Goal: Navigation & Orientation: Find specific page/section

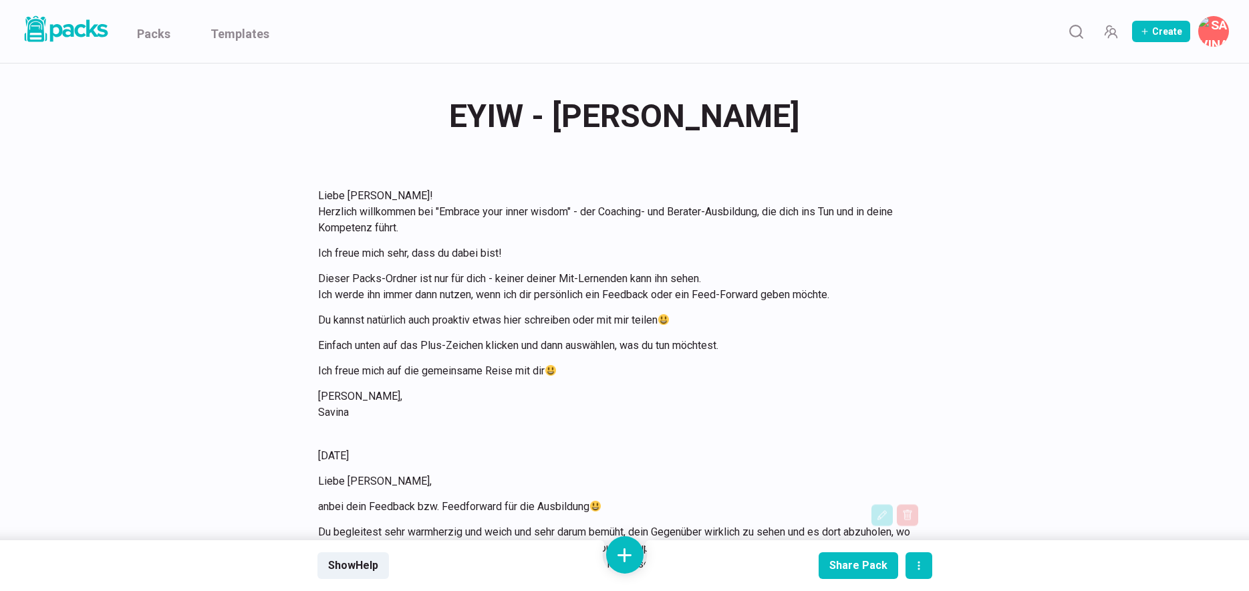
scroll to position [361, 0]
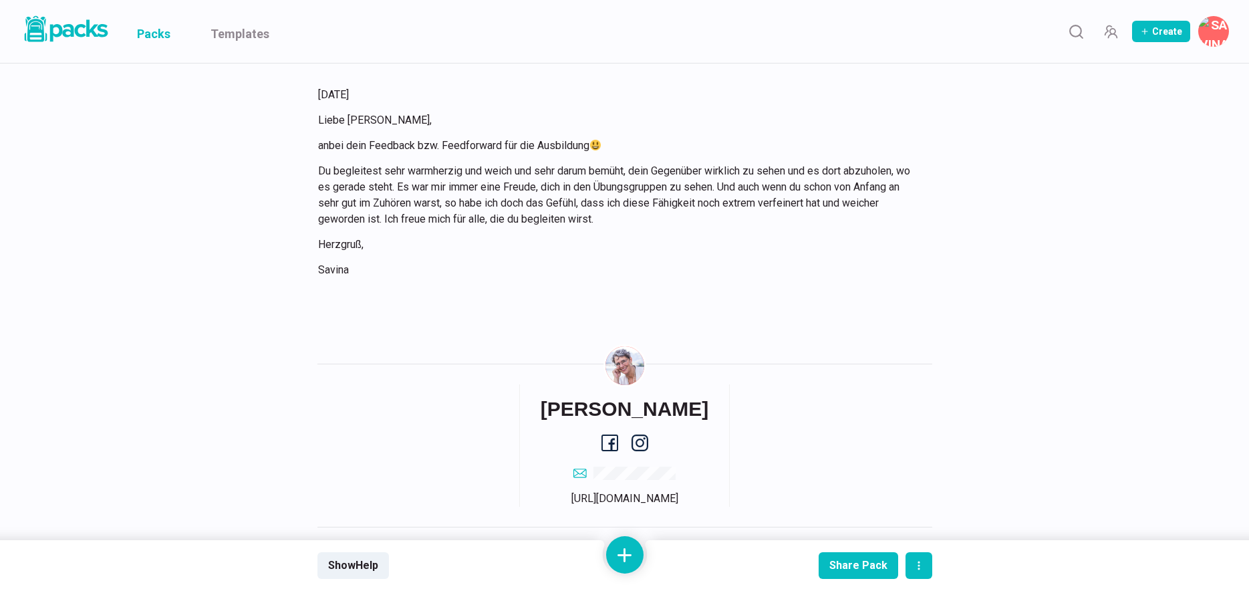
click at [158, 29] on link "Packs" at bounding box center [153, 31] width 33 height 63
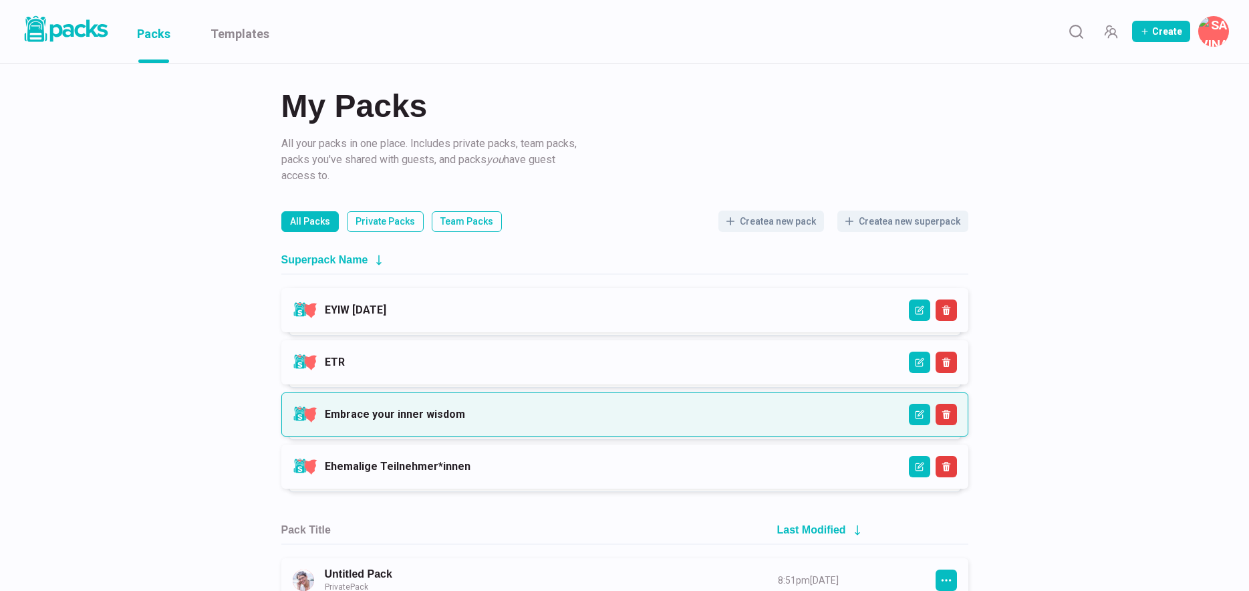
click at [465, 420] on link "Embrace your inner wisdom" at bounding box center [395, 414] width 140 height 13
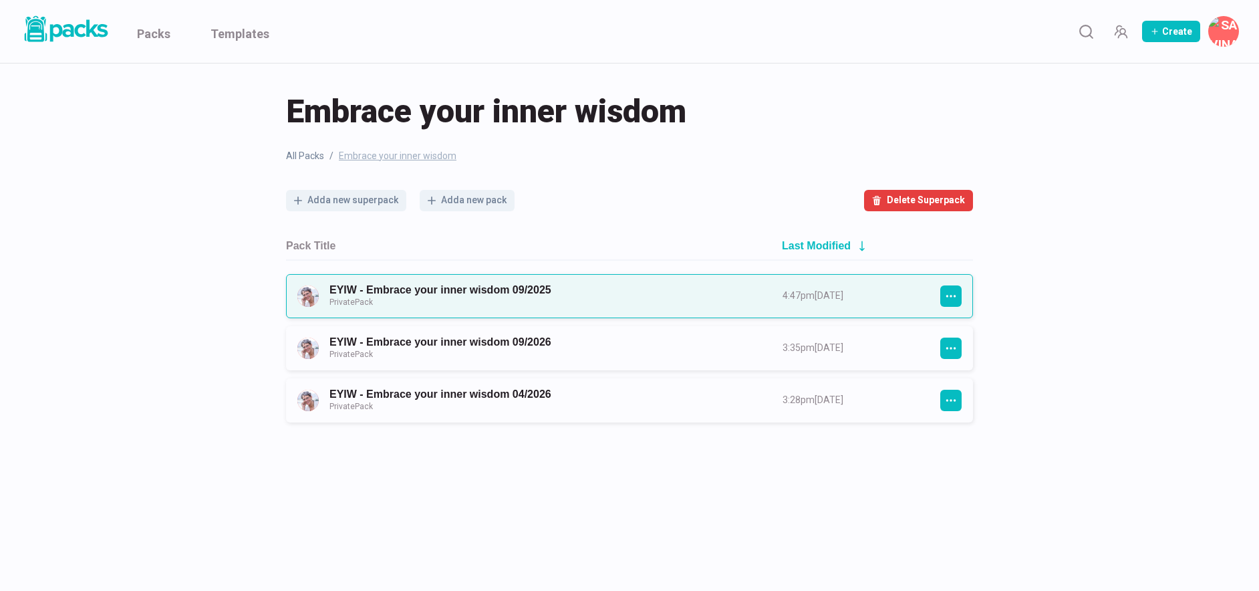
click at [582, 297] on link "EYIW - Embrace your inner wisdom 09/2025 Private Pack" at bounding box center [544, 295] width 429 height 25
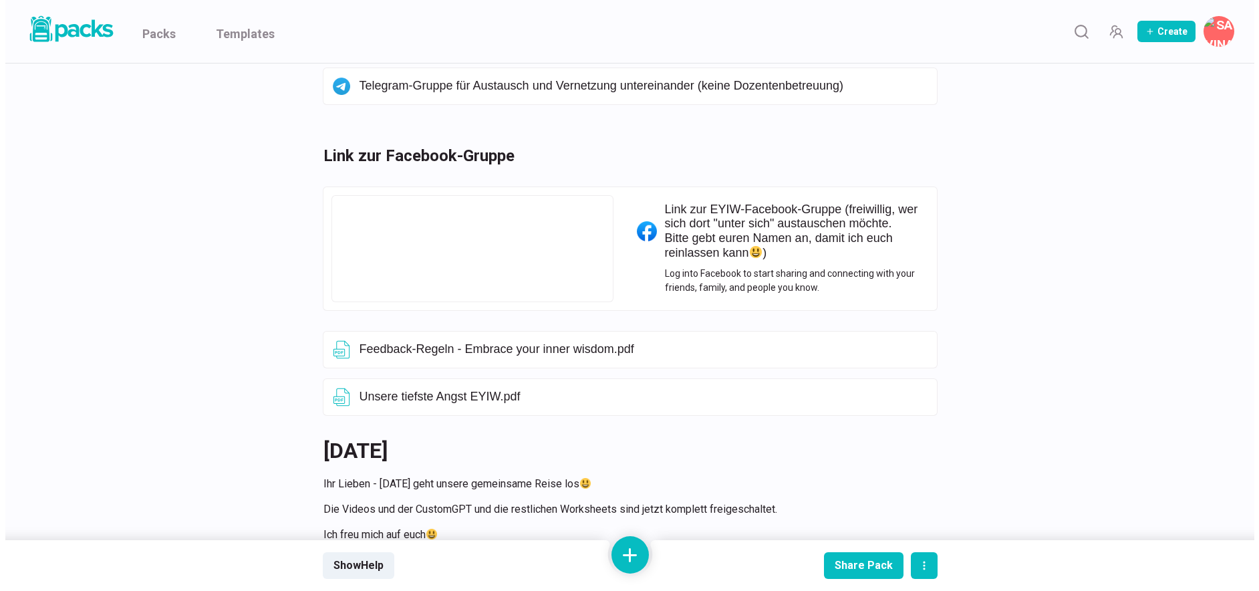
scroll to position [1027, 0]
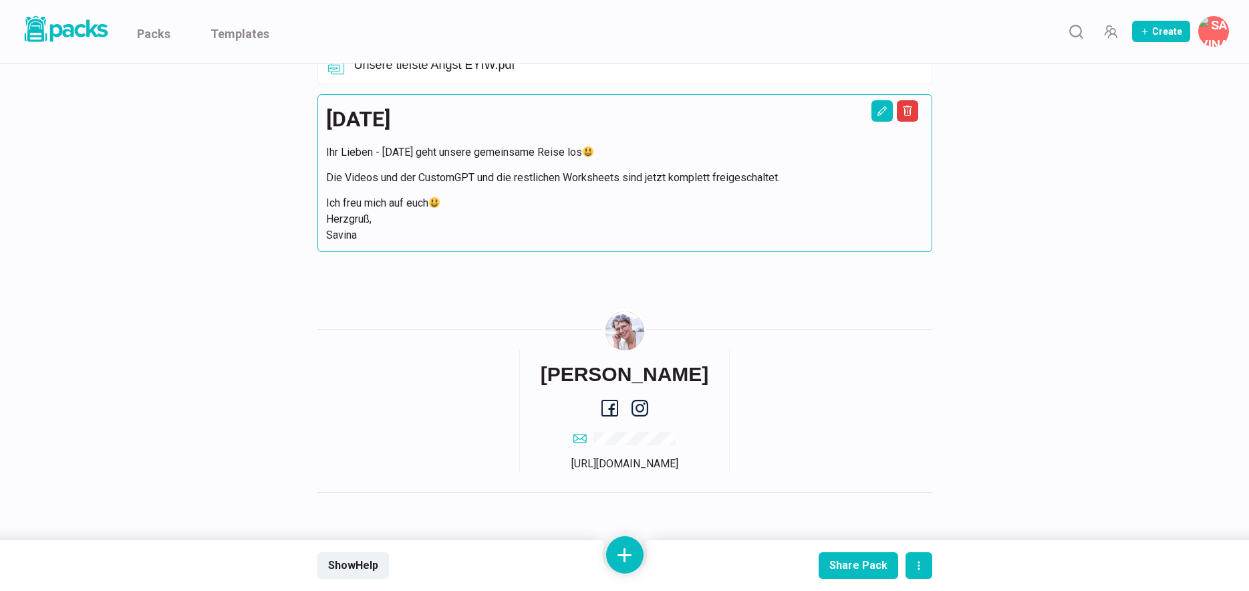
click at [491, 170] on p "Die Videos und der CustomGPT und die restlichen Worksheets sind jetzt komplett …" at bounding box center [625, 178] width 598 height 16
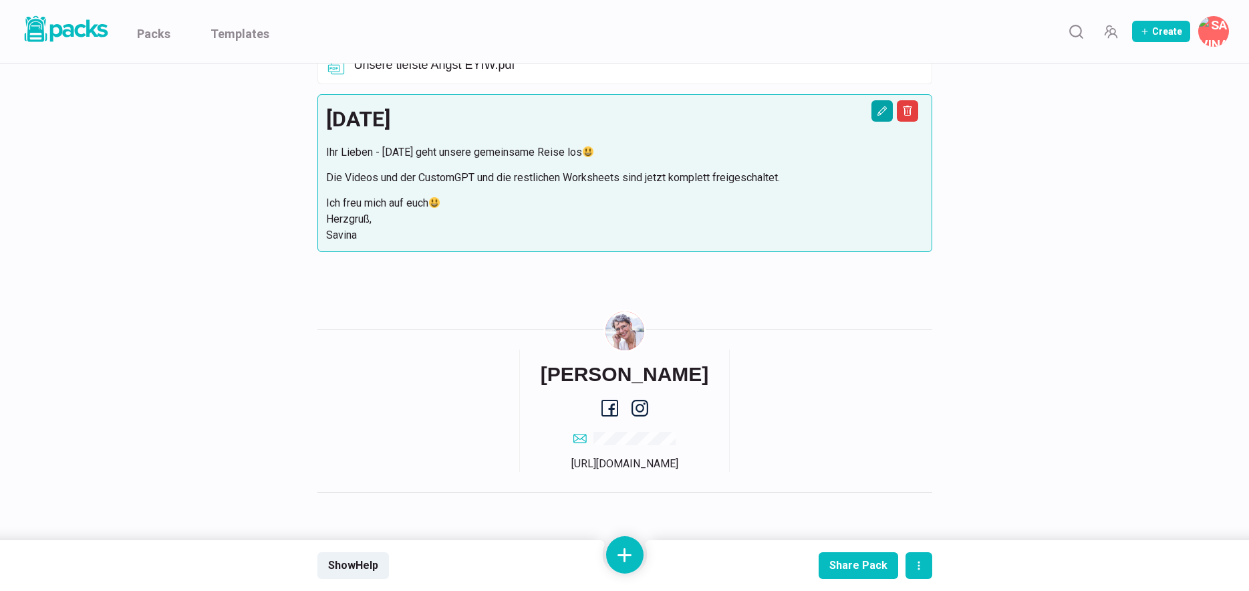
click at [882, 108] on button "Edit asset" at bounding box center [882, 110] width 21 height 21
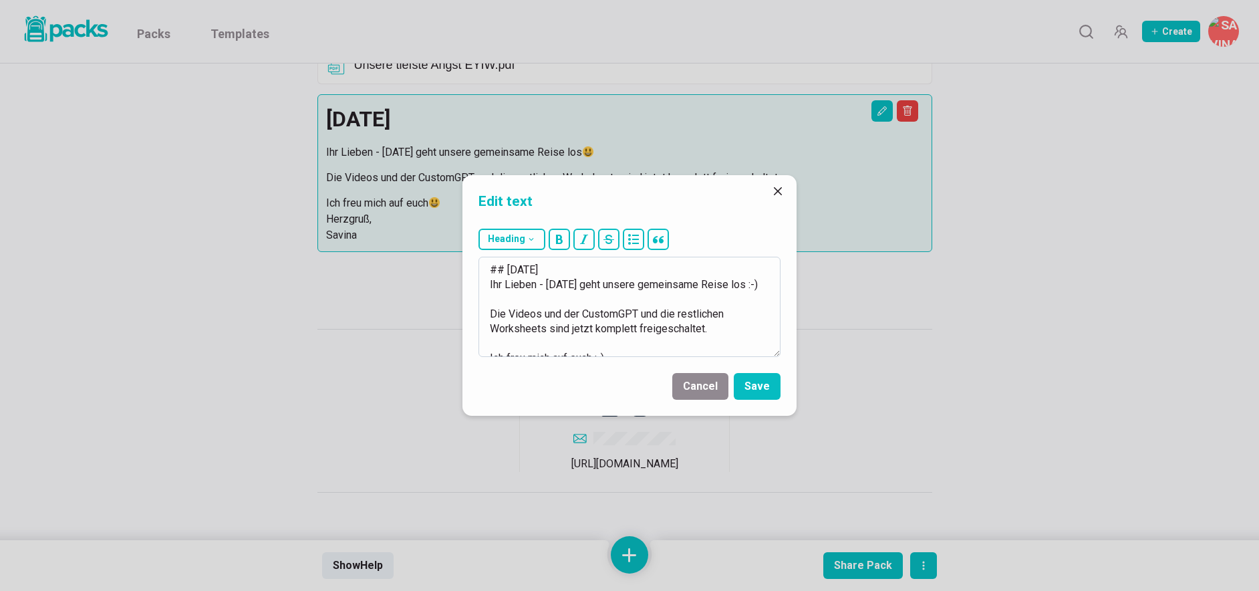
click at [660, 301] on textarea "## [DATE] Ihr Lieben - [DATE] geht unsere gemeinsame Reise los :-) Die Videos u…" at bounding box center [630, 307] width 302 height 100
drag, startPoint x: 709, startPoint y: 342, endPoint x: 546, endPoint y: 288, distance: 171.9
click at [546, 288] on textarea "## [DATE] Ihr Lieben - [DATE] geht unsere gemeinsame Reise los :-) Die Videos u…" at bounding box center [630, 307] width 302 height 100
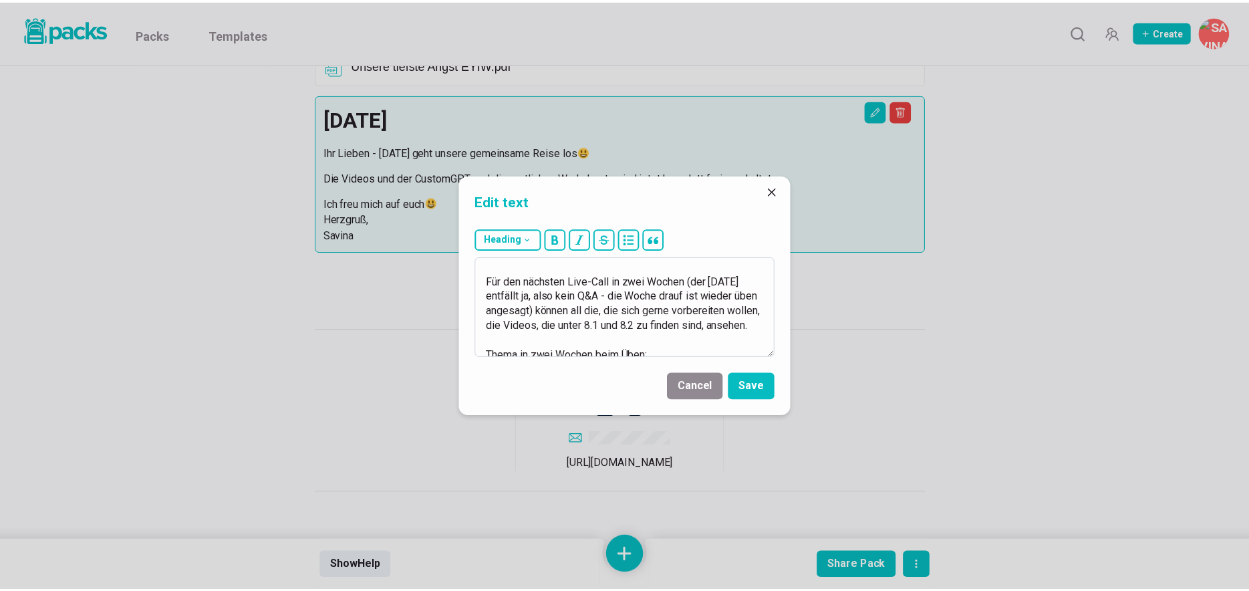
scroll to position [5, 0]
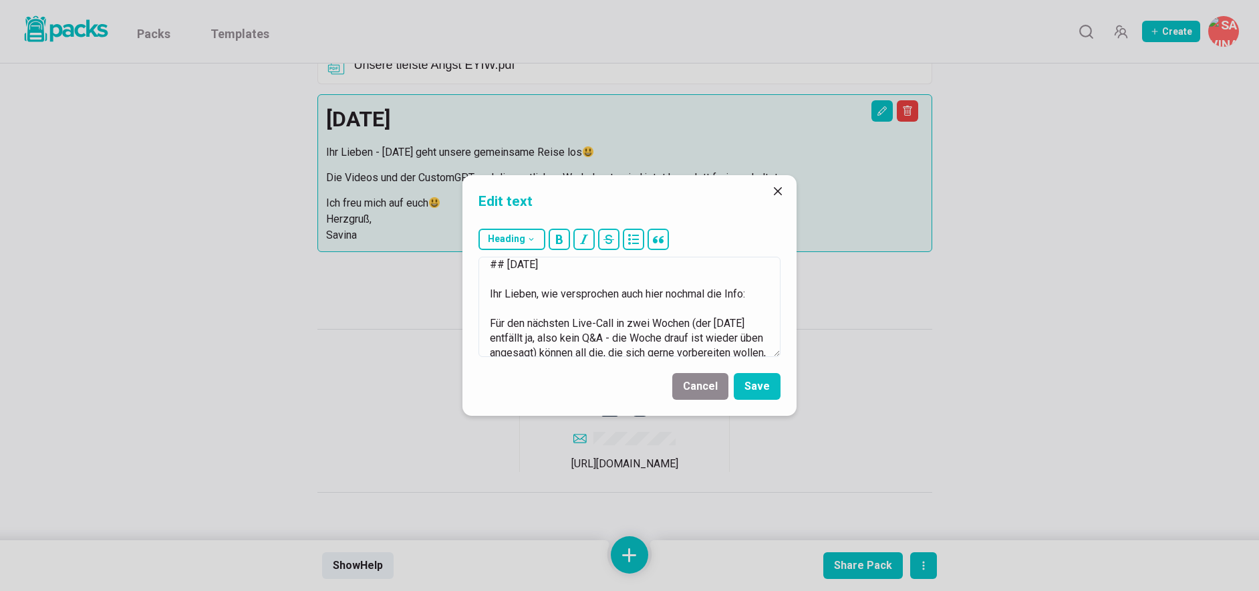
type textarea "## [DATE] Ihr Lieben, wie versprochen auch hier nochmal die Info: Für den nächs…"
click at [751, 372] on footer "Cancel Save" at bounding box center [630, 388] width 334 height 53
click at [763, 388] on button "Save" at bounding box center [757, 386] width 47 height 27
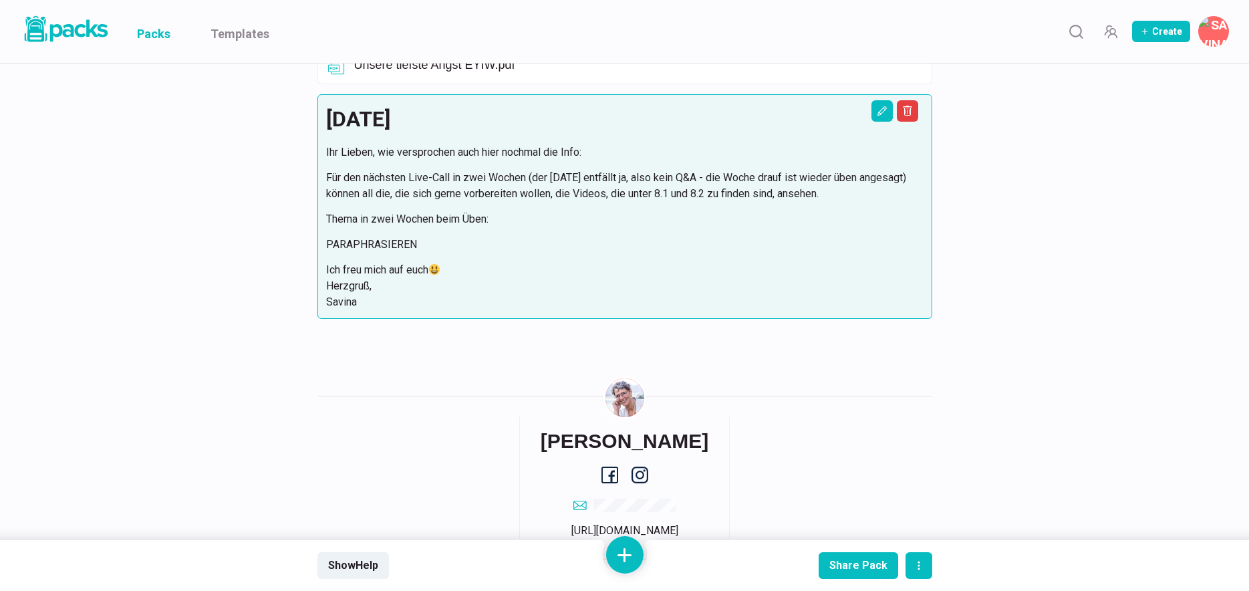
click at [152, 32] on link "Packs" at bounding box center [153, 31] width 33 height 63
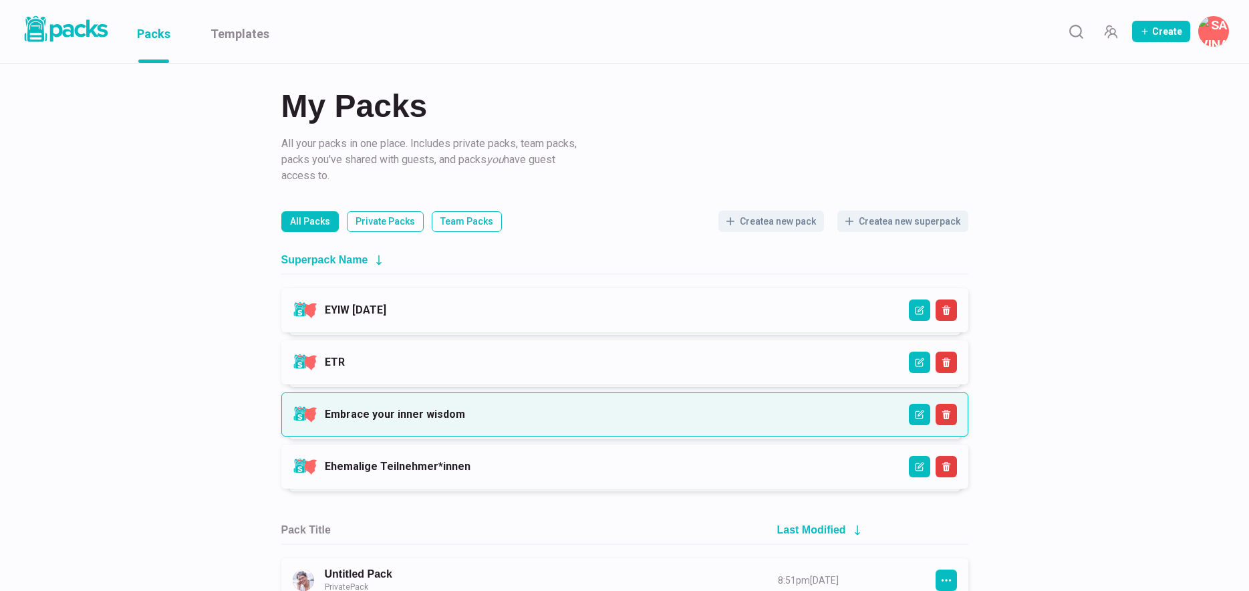
click at [416, 415] on link "Embrace your inner wisdom" at bounding box center [395, 414] width 140 height 13
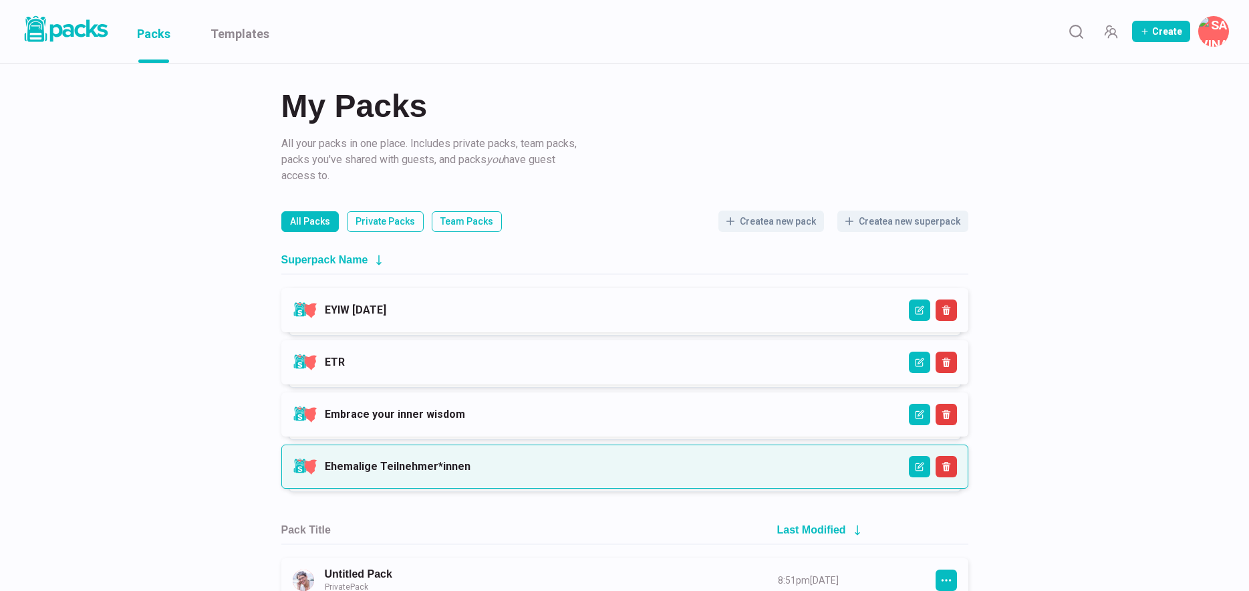
click at [410, 465] on link "Ehemalige Teilnehmer*innen" at bounding box center [398, 466] width 146 height 13
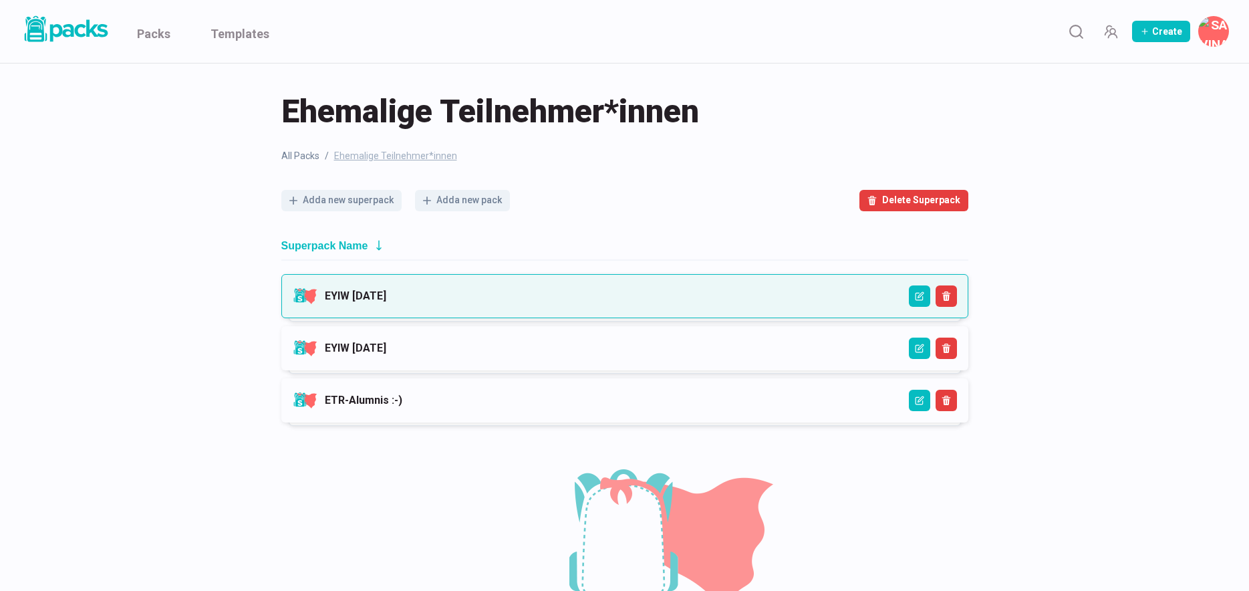
click at [386, 302] on link "EYIW [DATE]" at bounding box center [356, 295] width 62 height 13
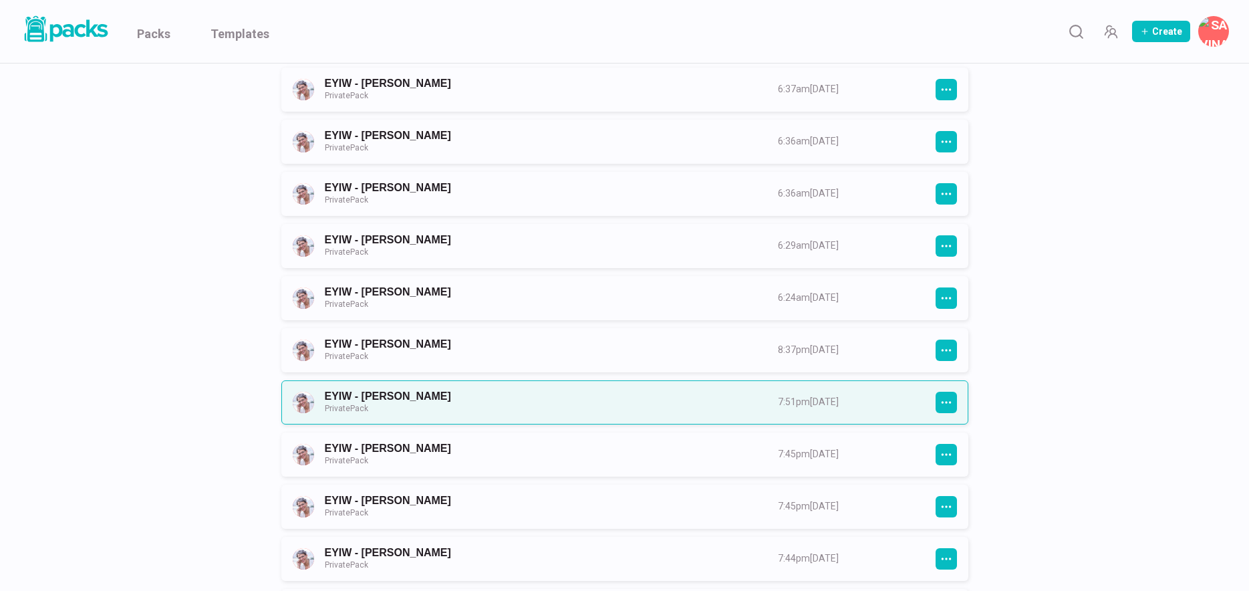
scroll to position [1451, 0]
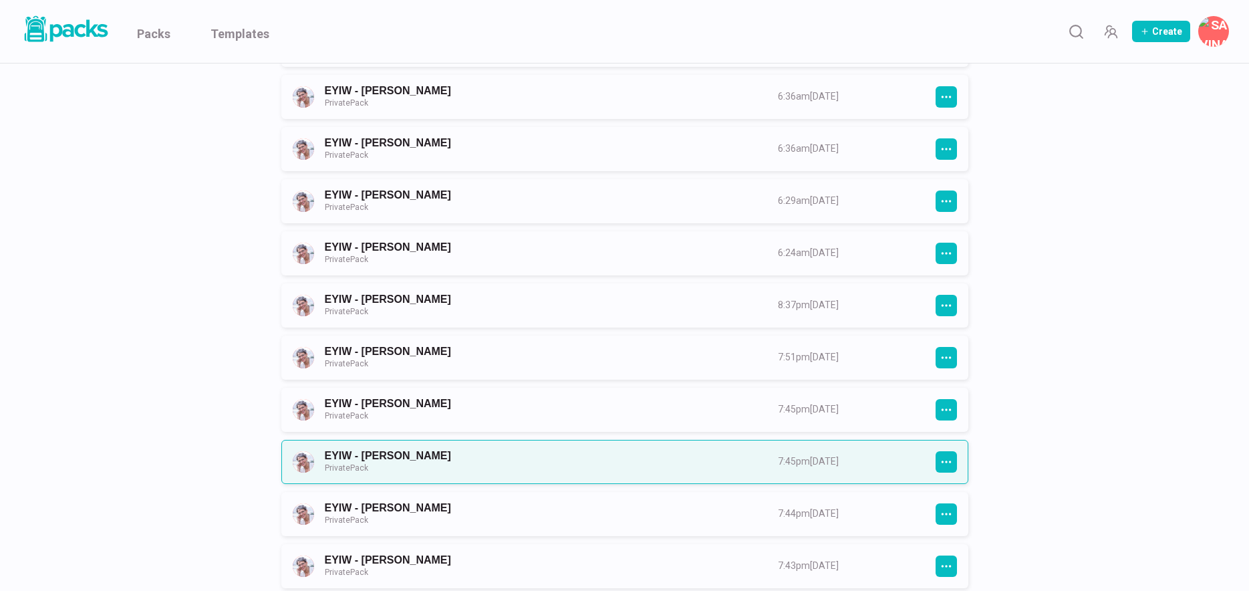
click at [521, 463] on link "EYIW - [PERSON_NAME] Private Pack" at bounding box center [539, 461] width 429 height 25
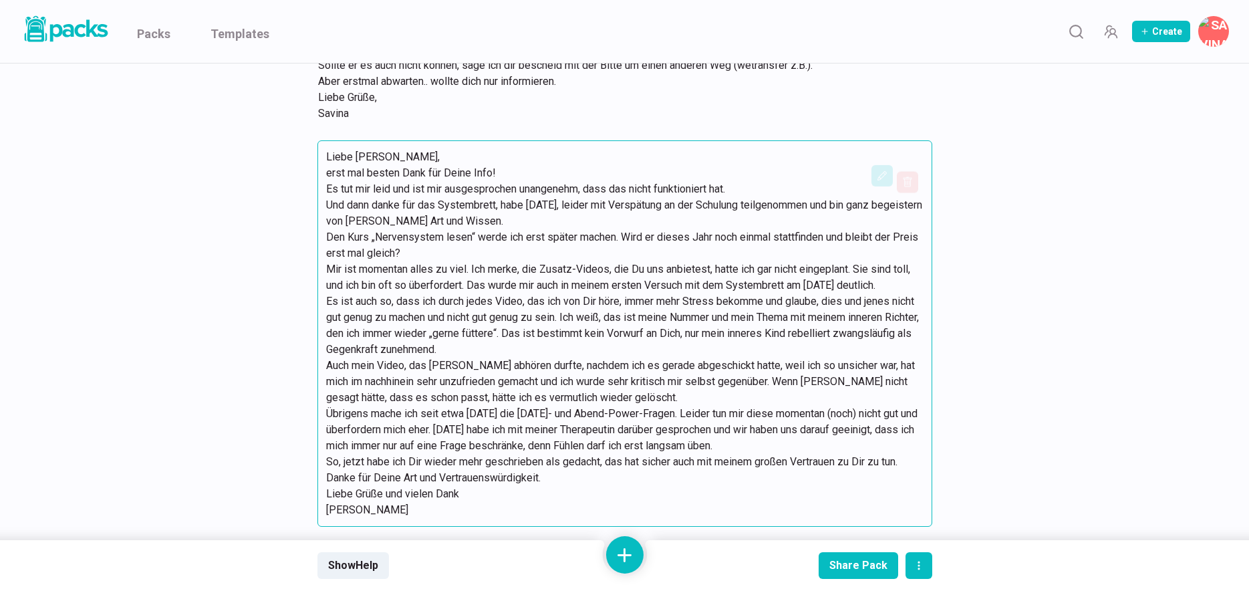
scroll to position [11249, 0]
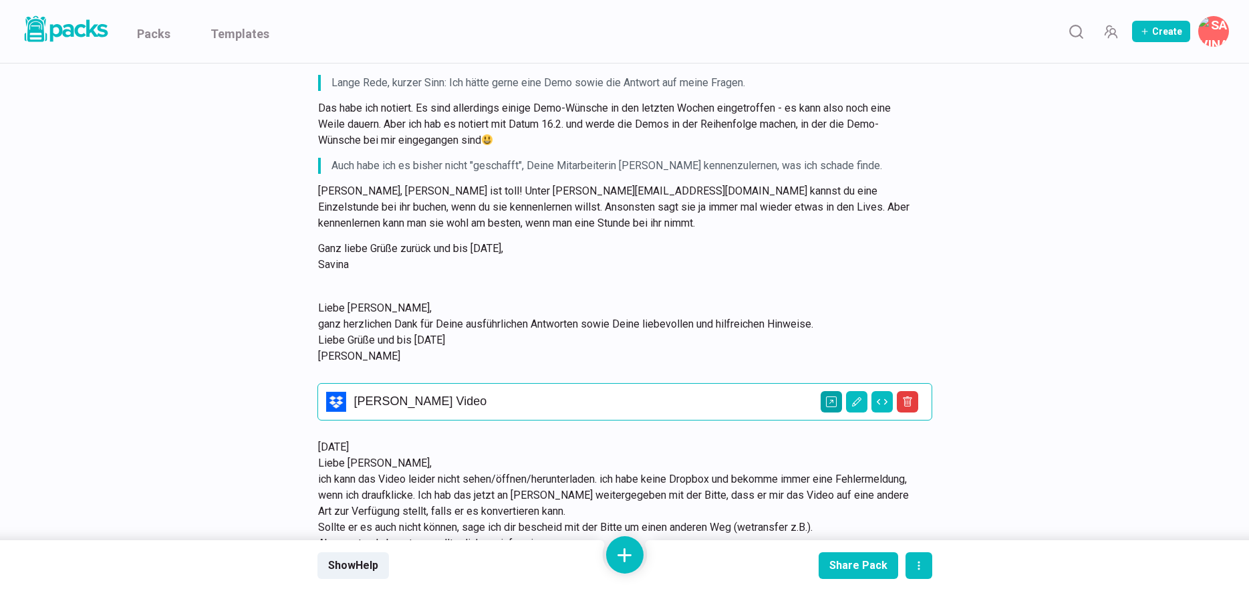
click at [830, 407] on icon "Open external link" at bounding box center [831, 401] width 11 height 11
click at [159, 33] on link "Packs" at bounding box center [153, 31] width 33 height 63
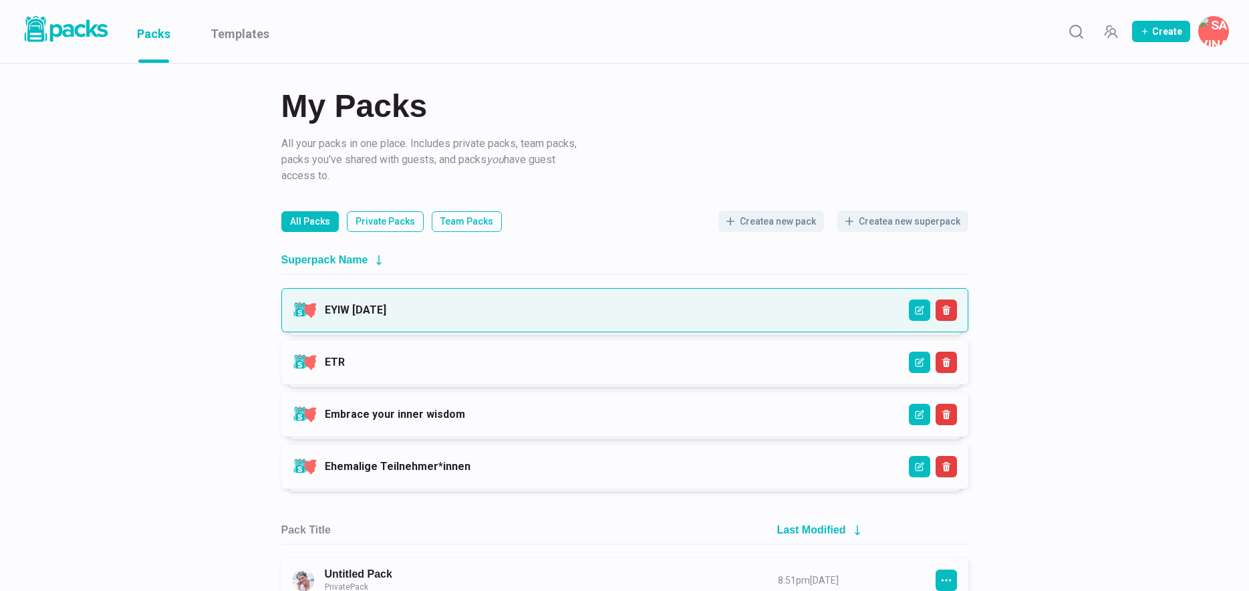
click at [386, 304] on link "EYIW [DATE]" at bounding box center [356, 310] width 62 height 13
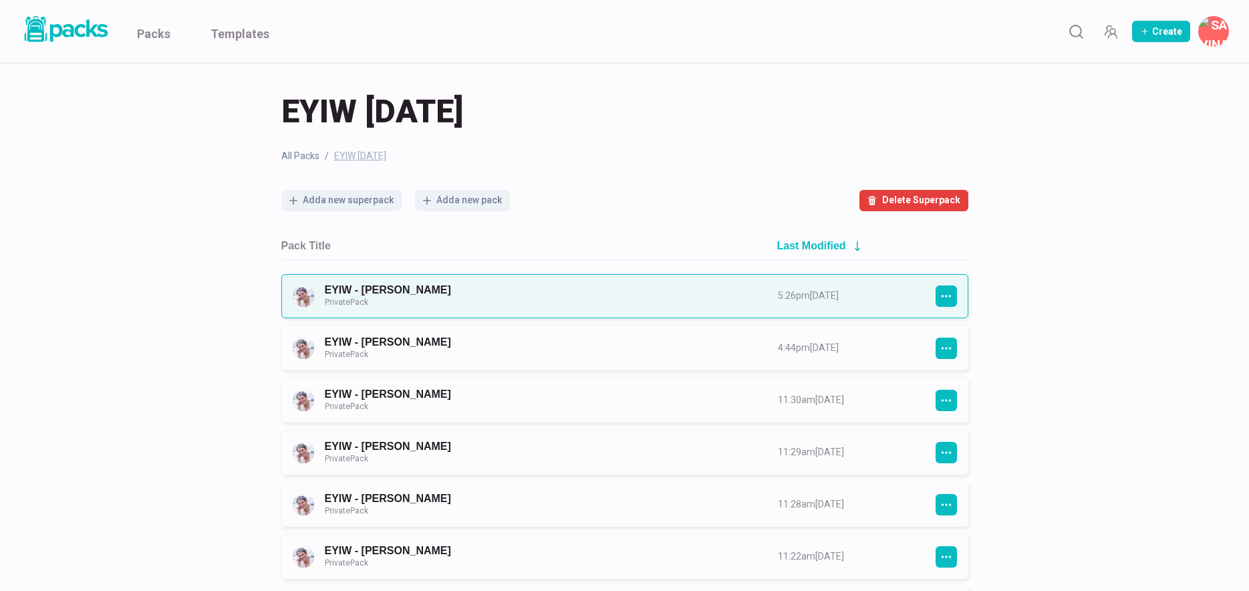
click at [558, 301] on link "EYIW - [PERSON_NAME] Private Pack" at bounding box center [539, 295] width 429 height 25
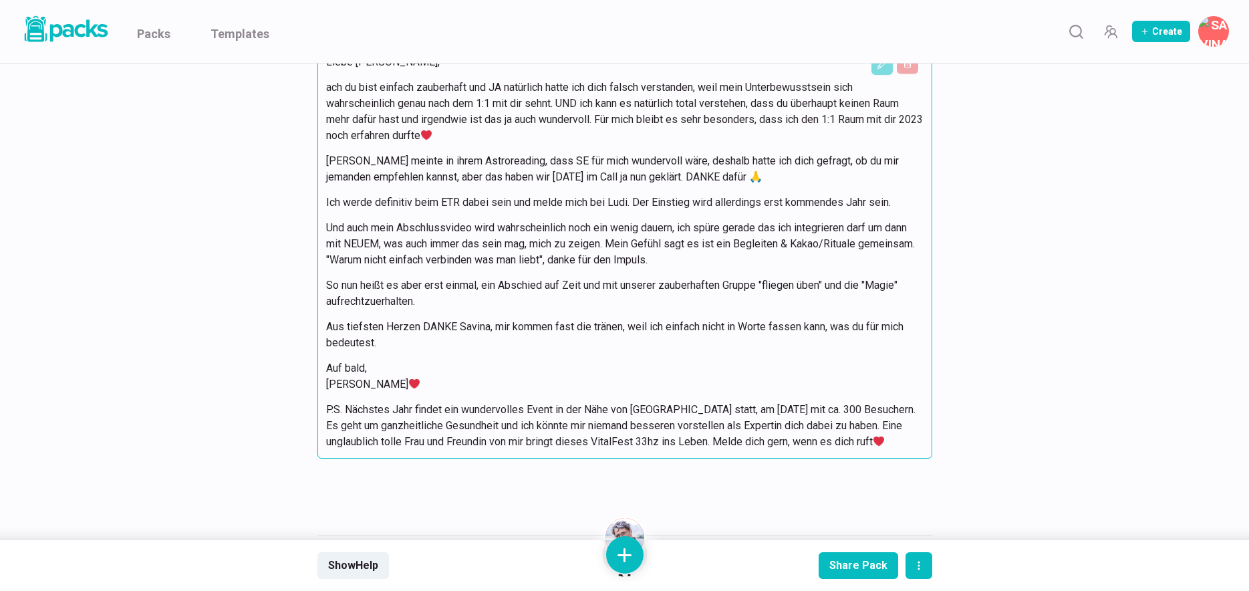
scroll to position [3328, 0]
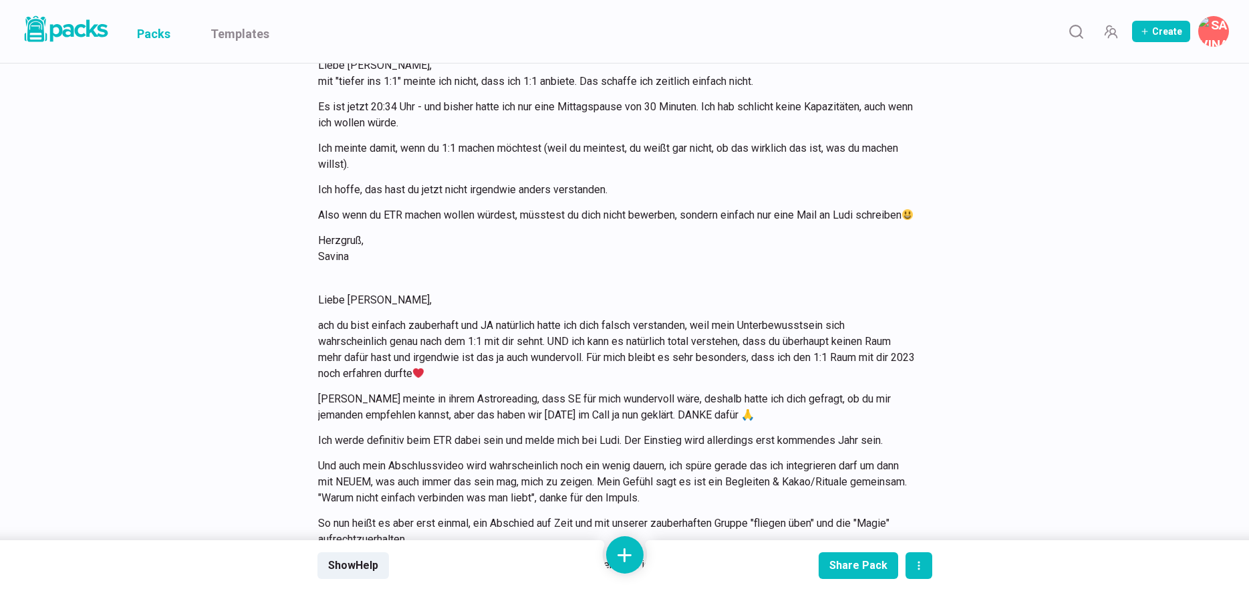
click at [152, 36] on link "Packs" at bounding box center [153, 31] width 33 height 63
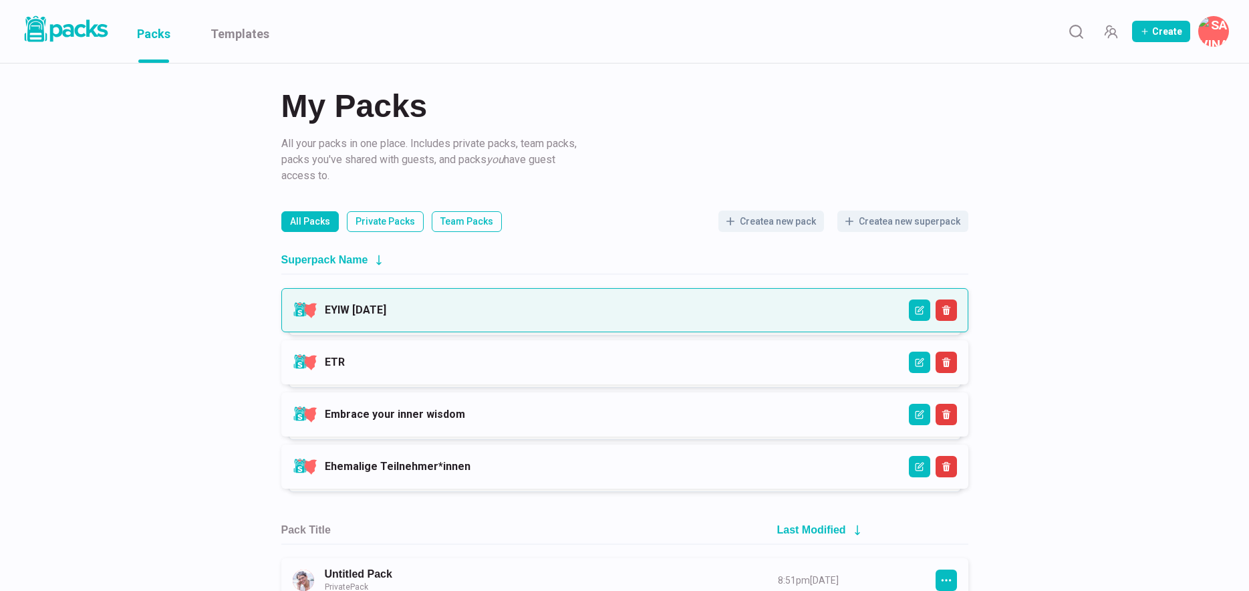
click at [386, 316] on link "EYIW [DATE]" at bounding box center [356, 310] width 62 height 13
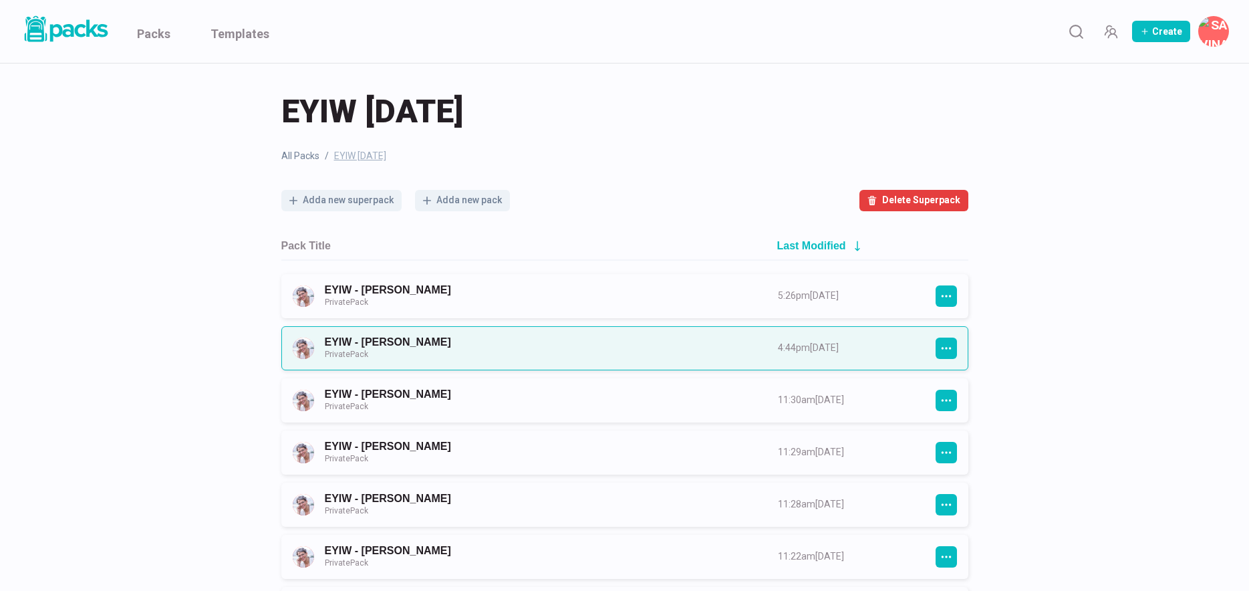
click at [470, 352] on link "EYIW - [PERSON_NAME] Private Pack" at bounding box center [539, 348] width 429 height 25
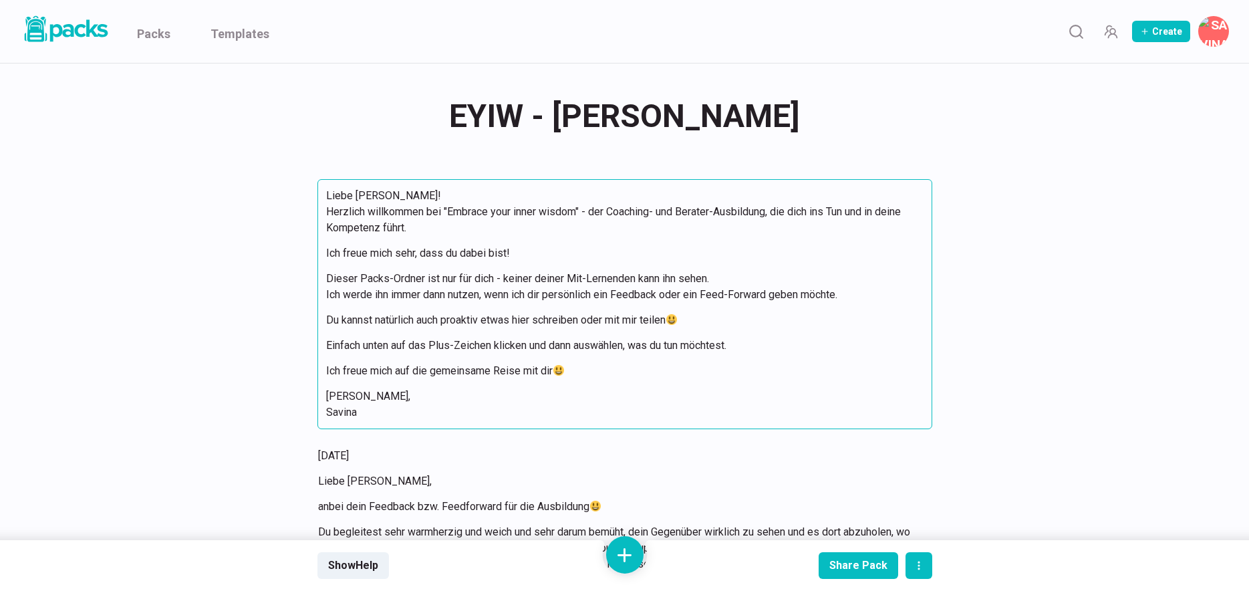
scroll to position [404, 0]
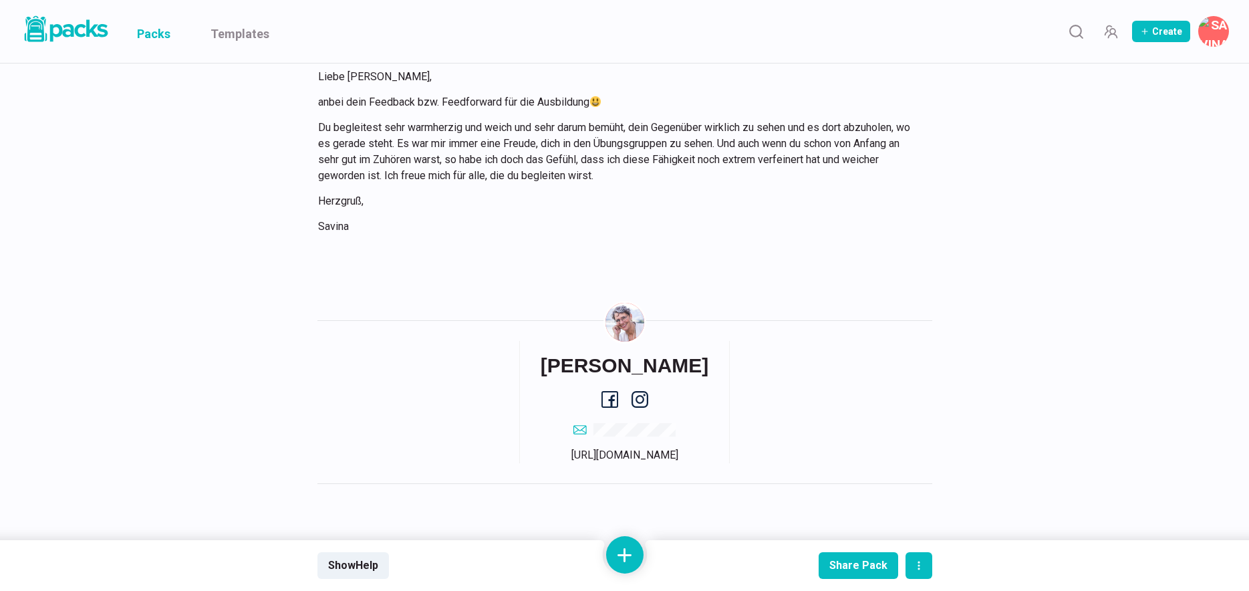
click at [148, 31] on link "Packs" at bounding box center [153, 31] width 33 height 63
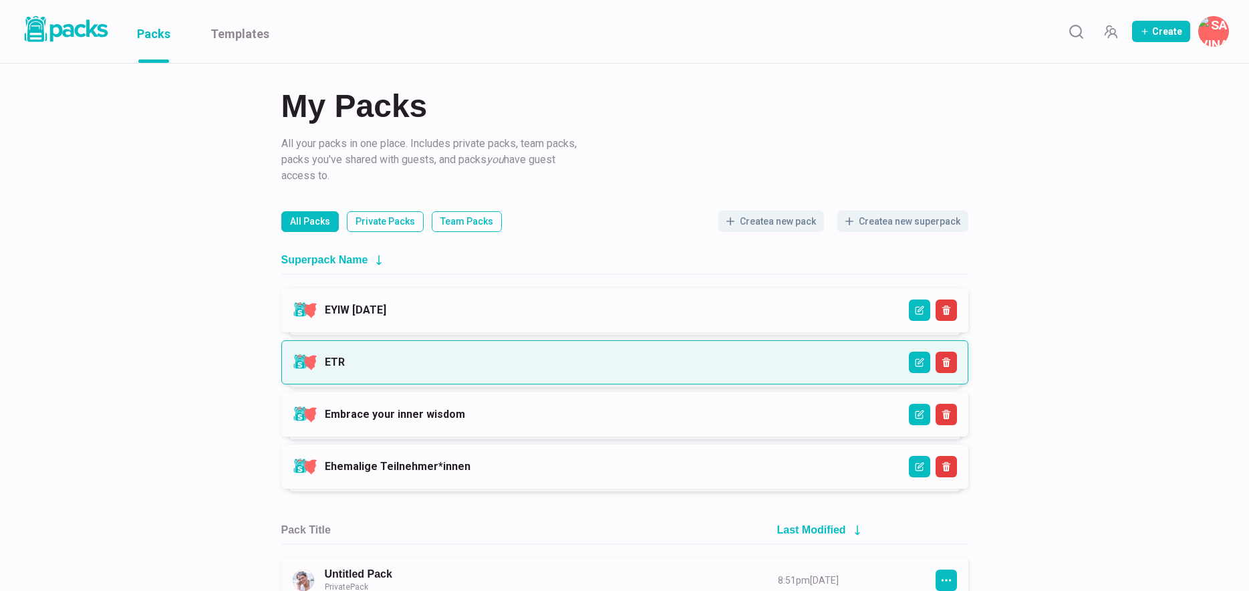
click at [345, 359] on link "ETR" at bounding box center [335, 362] width 20 height 13
